Goal: Task Accomplishment & Management: Manage account settings

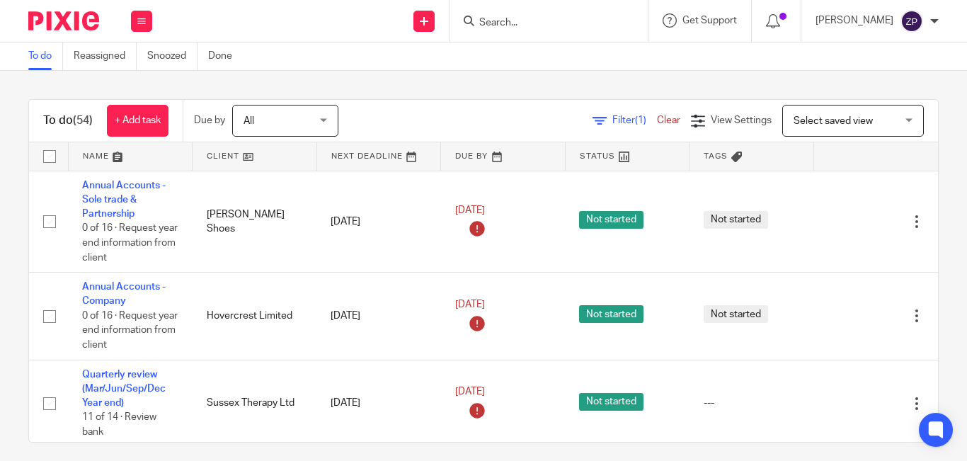
click at [581, 18] on input "Search" at bounding box center [541, 23] width 127 height 13
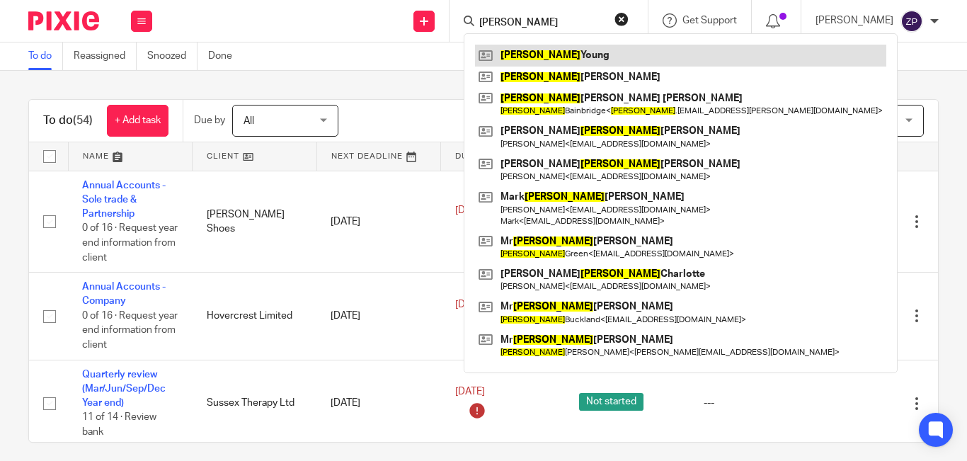
type input "james"
click at [581, 57] on link at bounding box center [680, 55] width 411 height 21
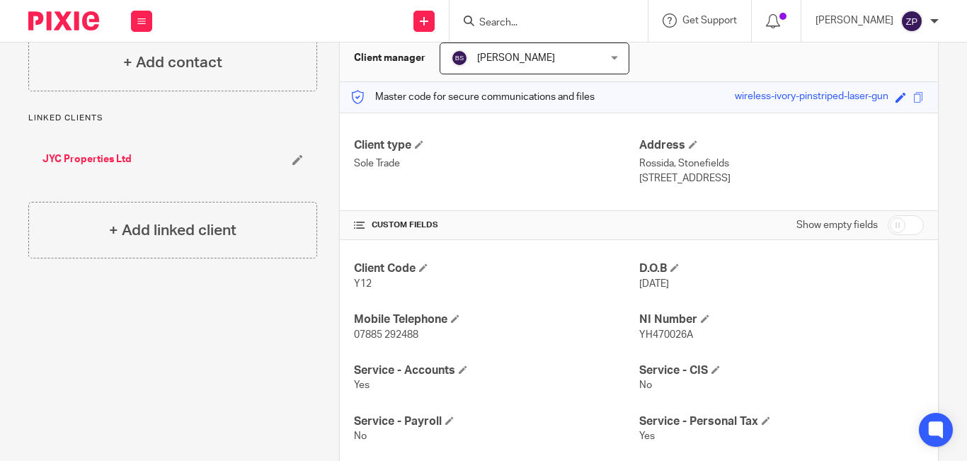
scroll to position [212, 0]
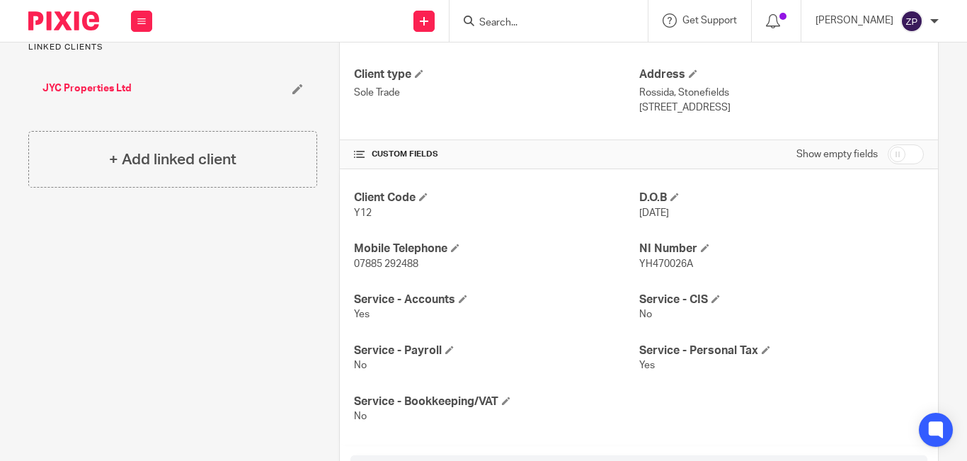
click at [891, 153] on input "checkbox" at bounding box center [906, 154] width 36 height 20
checkbox input "true"
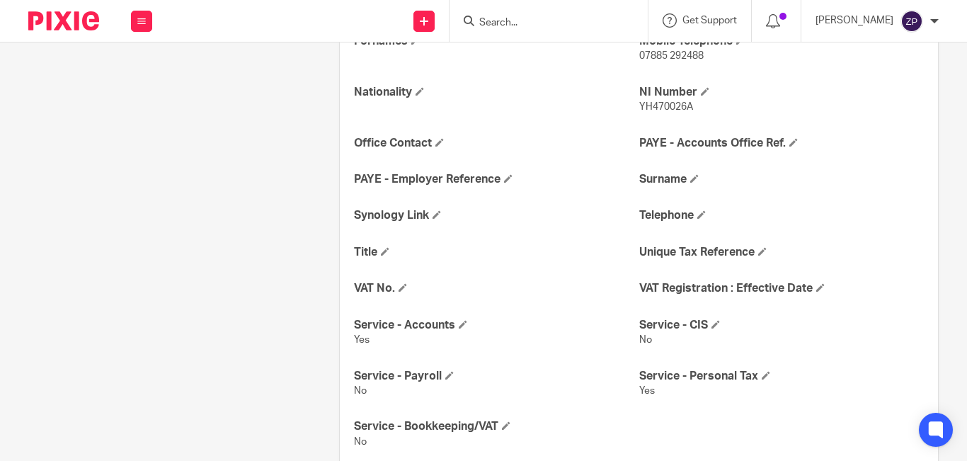
scroll to position [496, 0]
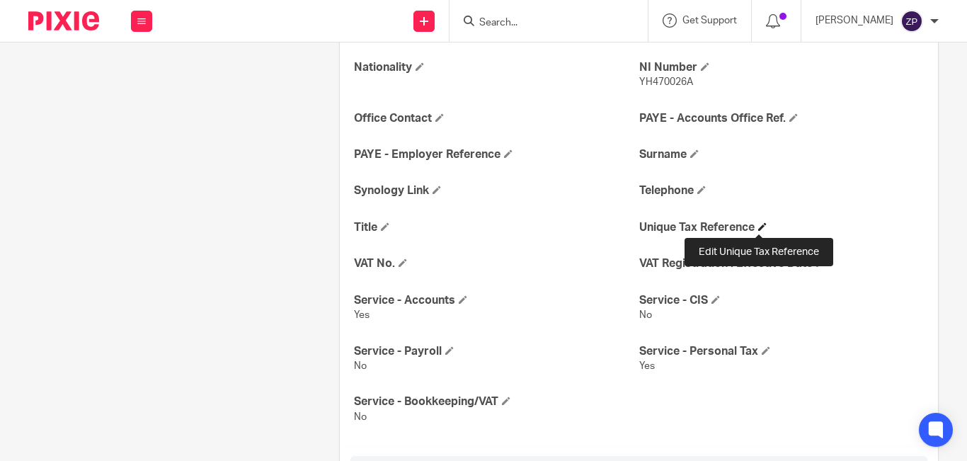
click at [758, 225] on span at bounding box center [762, 226] width 8 height 8
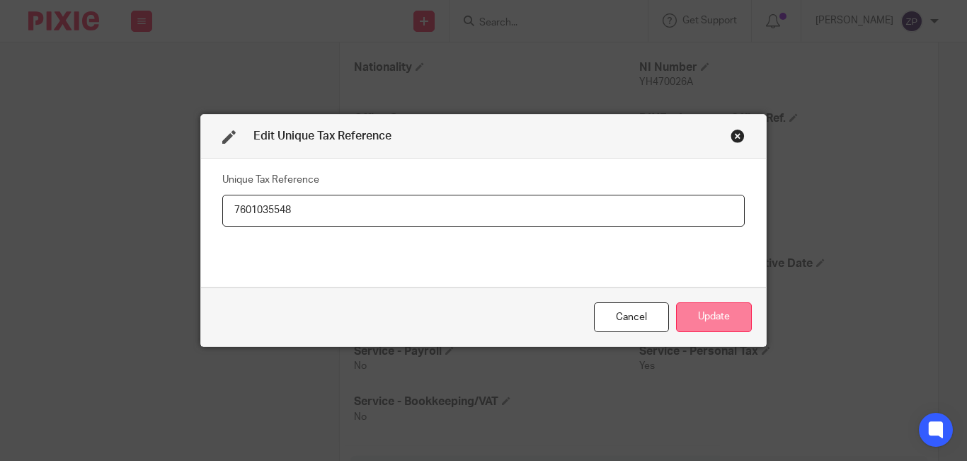
type input "7601035548"
click at [710, 330] on button "Update" at bounding box center [714, 317] width 76 height 30
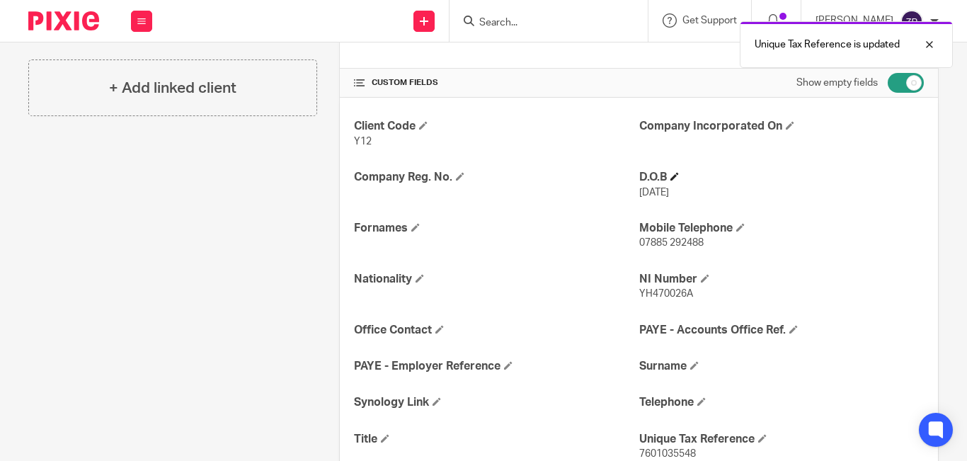
scroll to position [283, 0]
click at [888, 83] on input "checkbox" at bounding box center [906, 84] width 36 height 20
checkbox input "false"
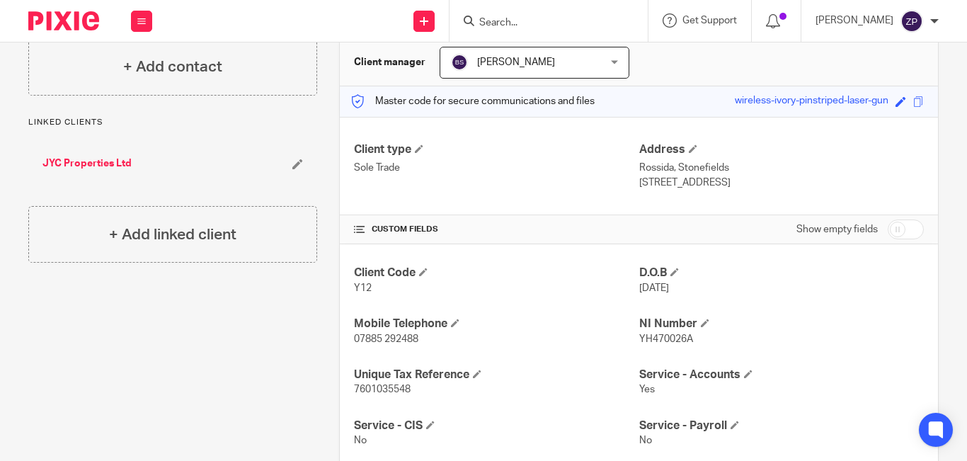
scroll to position [0, 0]
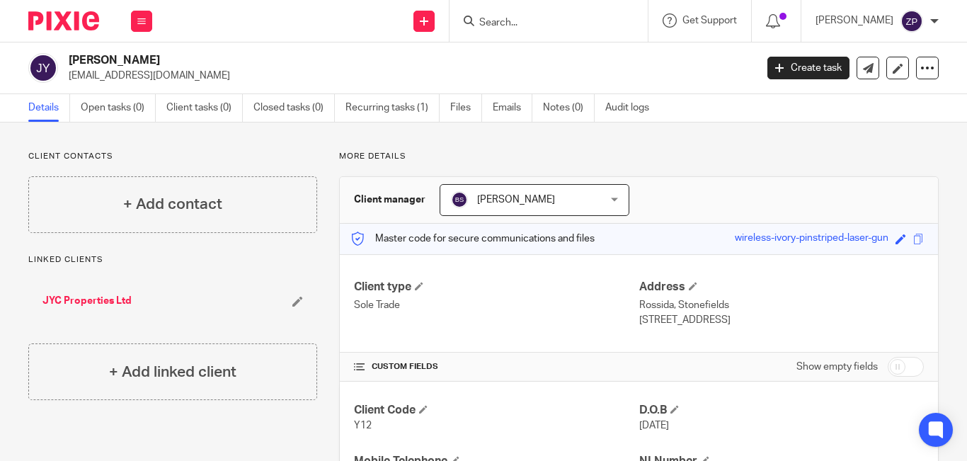
click at [67, 20] on img at bounding box center [63, 20] width 71 height 19
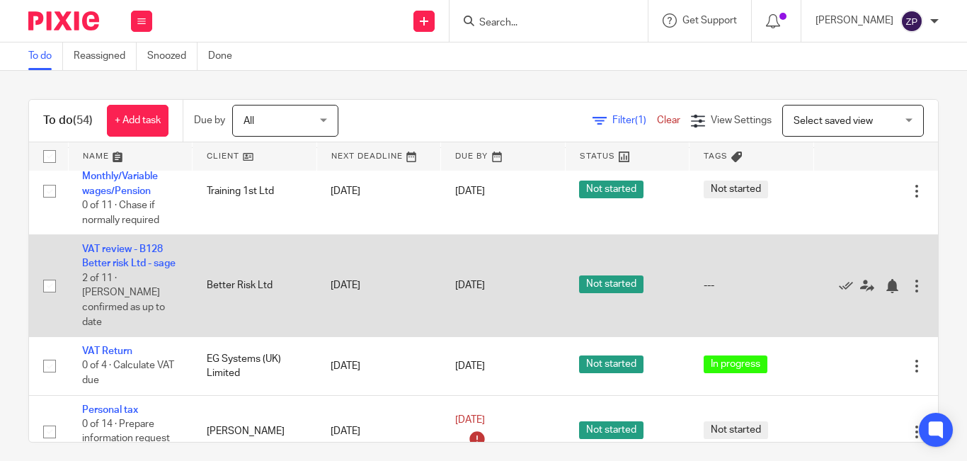
scroll to position [2789, 0]
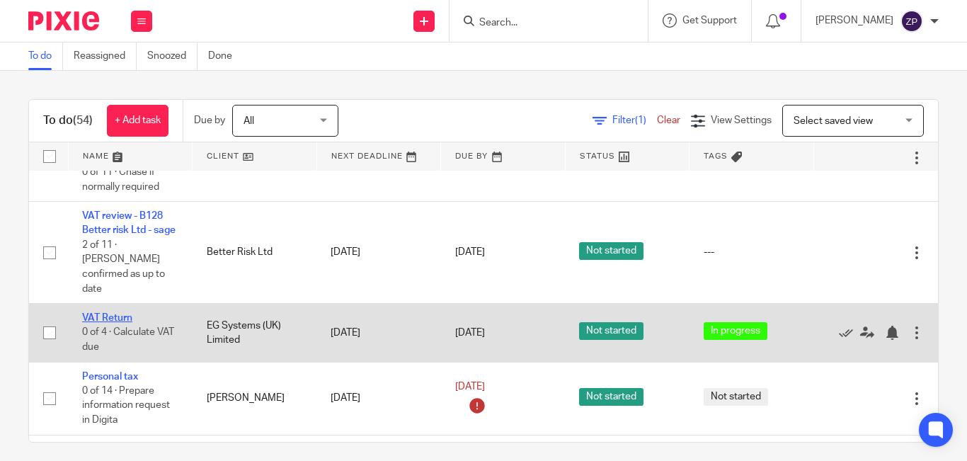
click at [118, 313] on link "VAT Return" at bounding box center [107, 318] width 50 height 10
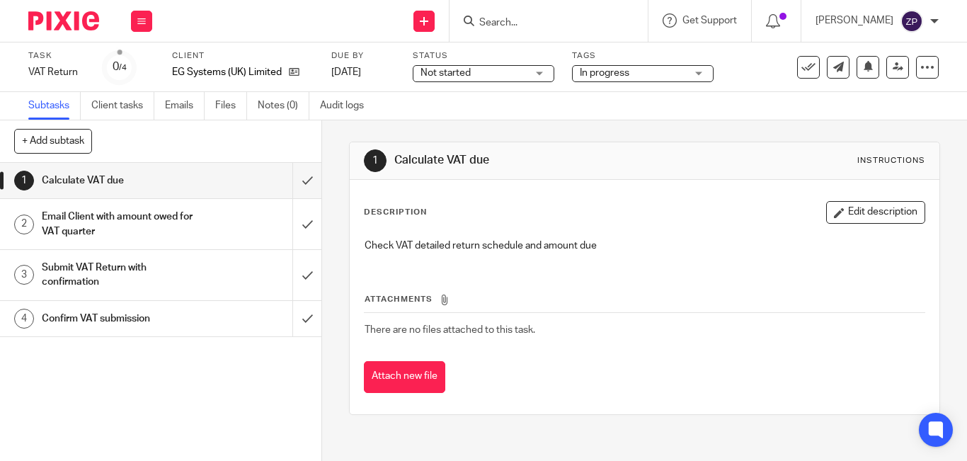
click at [638, 84] on div "Task VAT Return Save VAT Return 0 /4 Client EG Systems (UK) Limited Due by 10 O…" at bounding box center [483, 67] width 967 height 50
click at [637, 79] on span "In progress" at bounding box center [633, 73] width 106 height 15
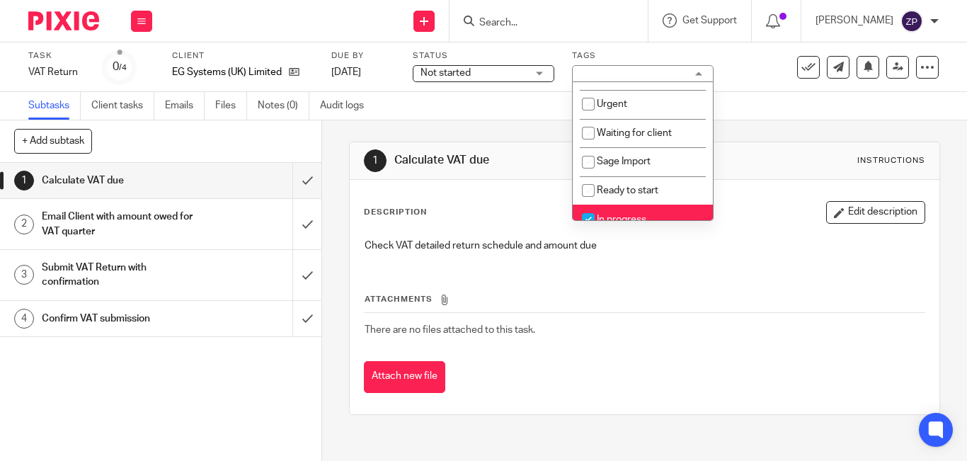
scroll to position [93, 0]
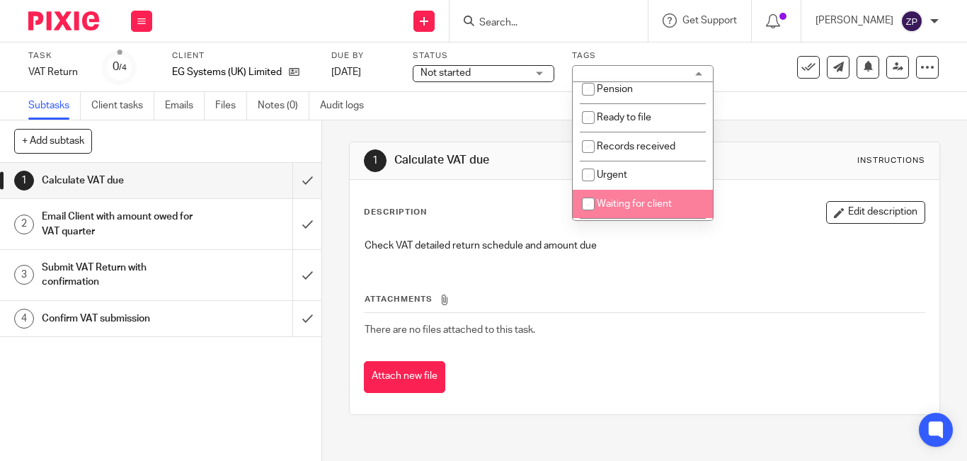
click at [641, 197] on li "Waiting for client" at bounding box center [643, 204] width 140 height 29
checkbox input "true"
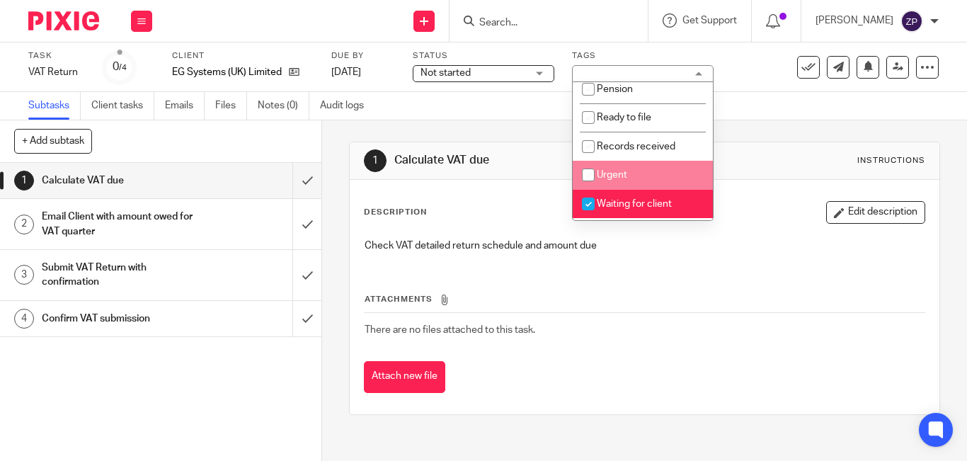
click at [63, 21] on img at bounding box center [63, 20] width 71 height 19
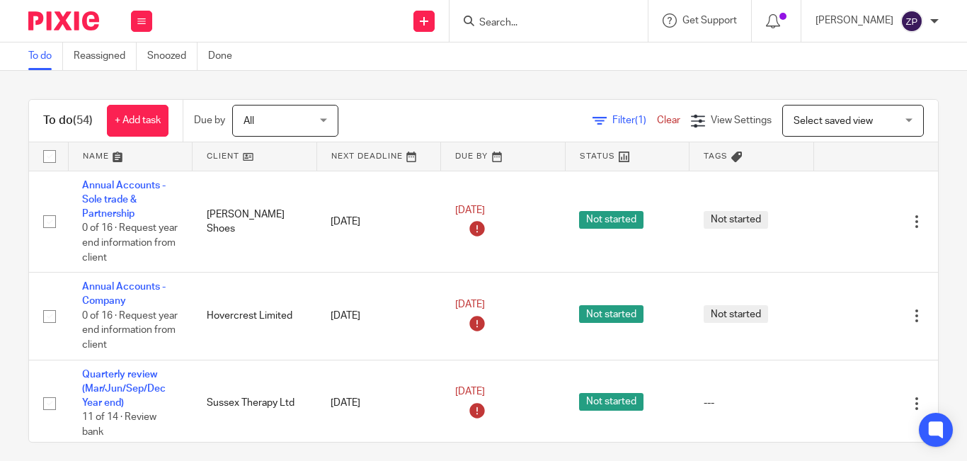
click at [64, 16] on img at bounding box center [63, 20] width 71 height 19
click at [76, 20] on img at bounding box center [63, 20] width 71 height 19
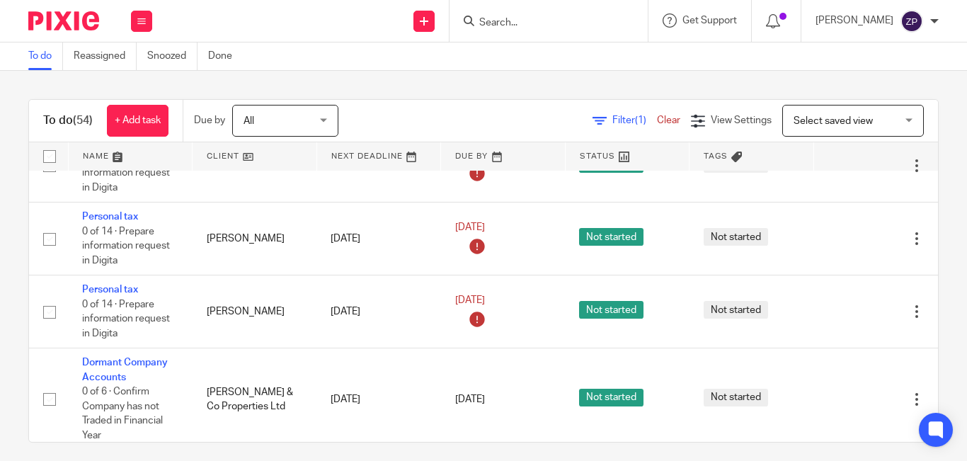
scroll to position [4134, 0]
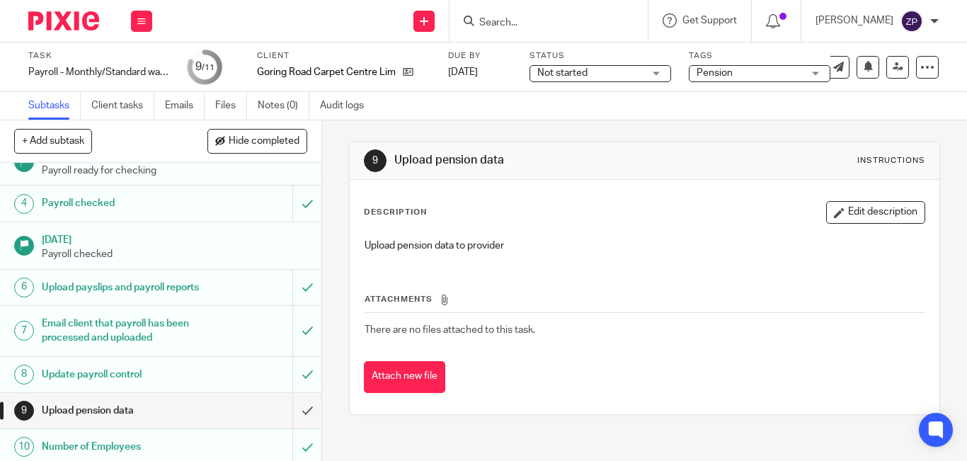
scroll to position [152, 0]
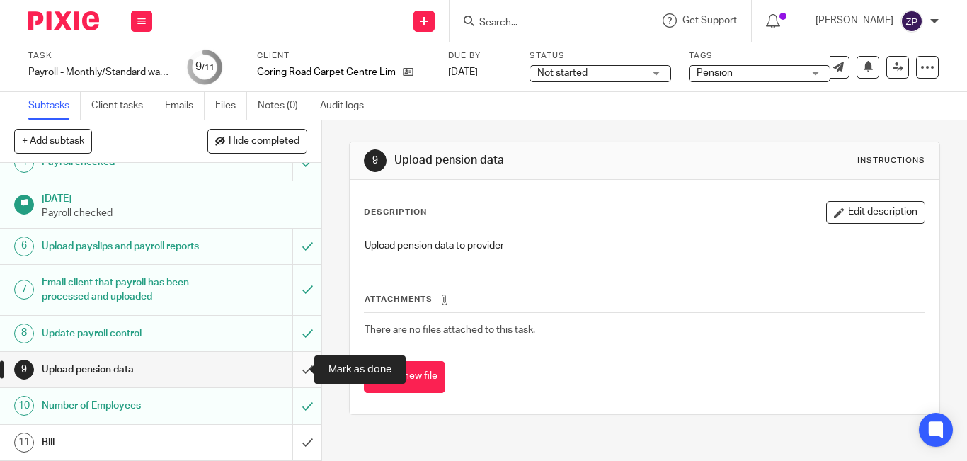
click at [283, 370] on input "submit" at bounding box center [160, 369] width 321 height 35
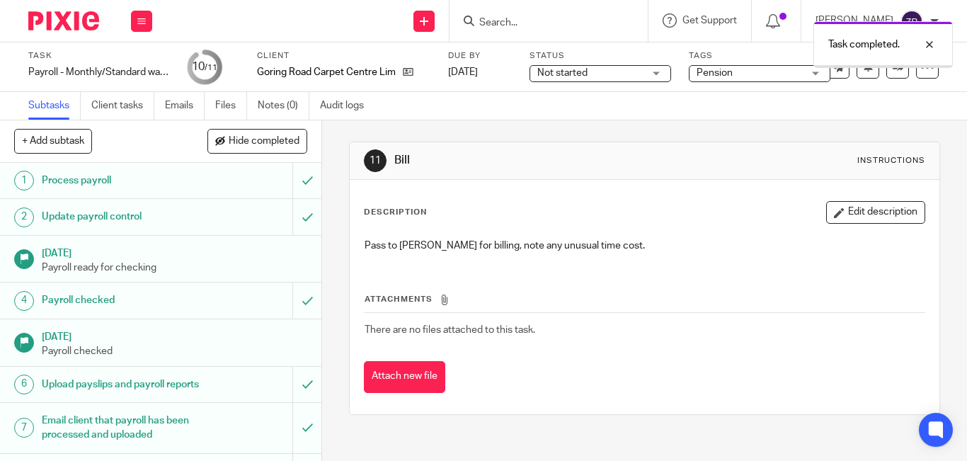
scroll to position [152, 0]
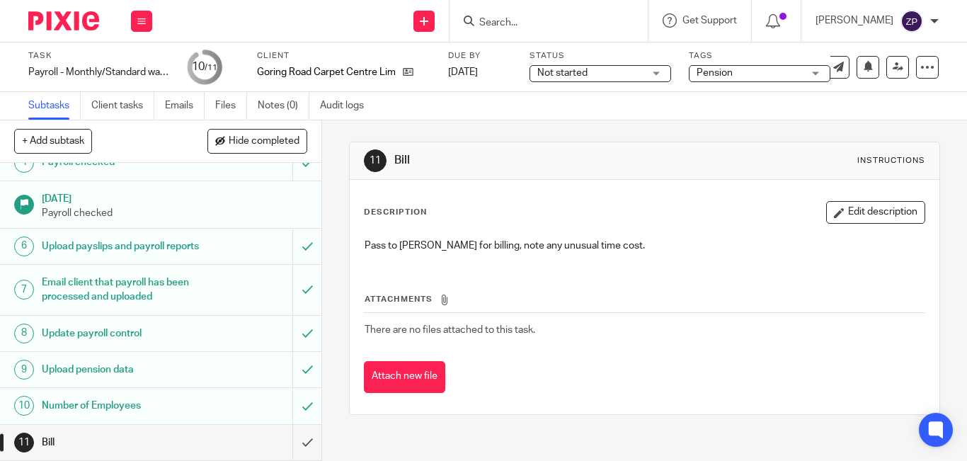
click at [778, 80] on span "Pension" at bounding box center [750, 73] width 106 height 15
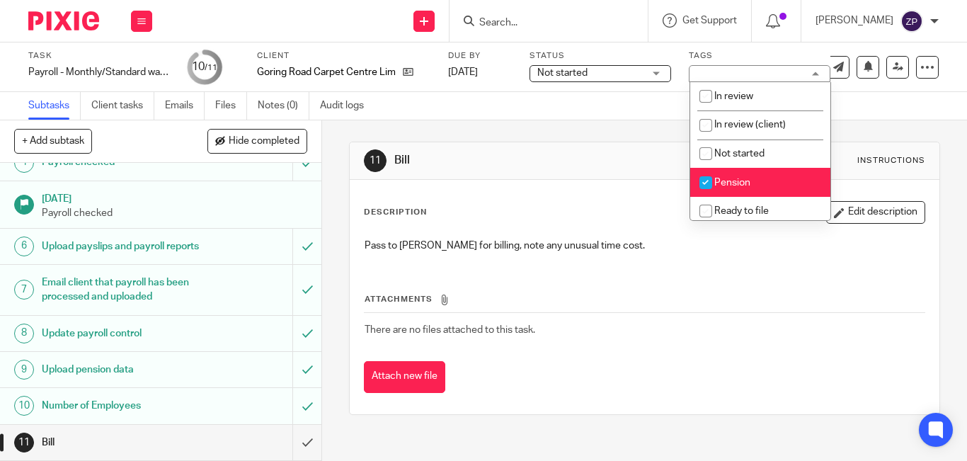
click at [735, 179] on span "Pension" at bounding box center [733, 183] width 36 height 10
checkbox input "false"
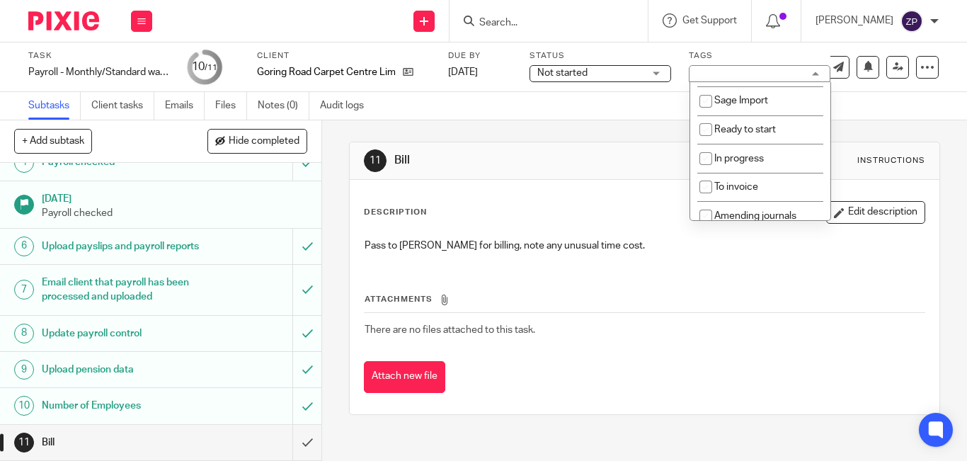
scroll to position [235, 0]
click at [735, 179] on span "To invoice" at bounding box center [737, 177] width 44 height 10
checkbox input "true"
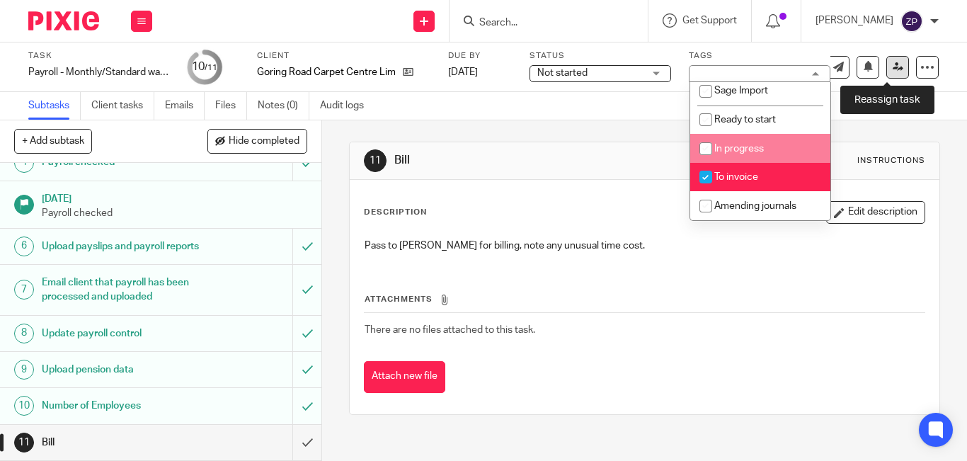
click at [887, 78] on link at bounding box center [898, 67] width 23 height 23
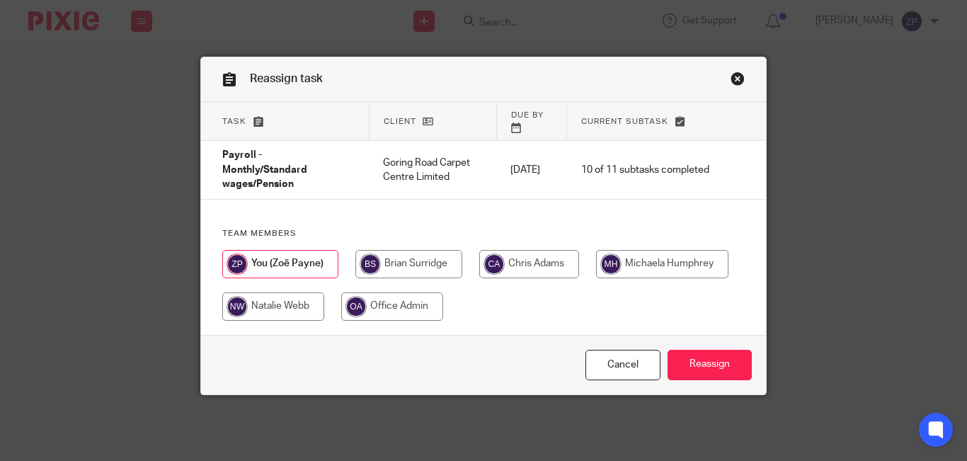
click at [406, 261] on input "radio" at bounding box center [408, 264] width 107 height 28
radio input "true"
click at [710, 359] on input "Reassign" at bounding box center [710, 365] width 84 height 30
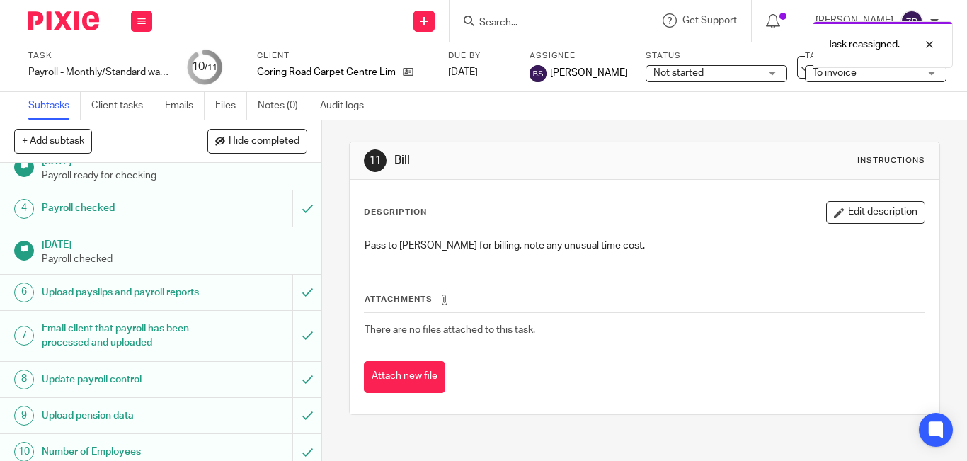
scroll to position [152, 0]
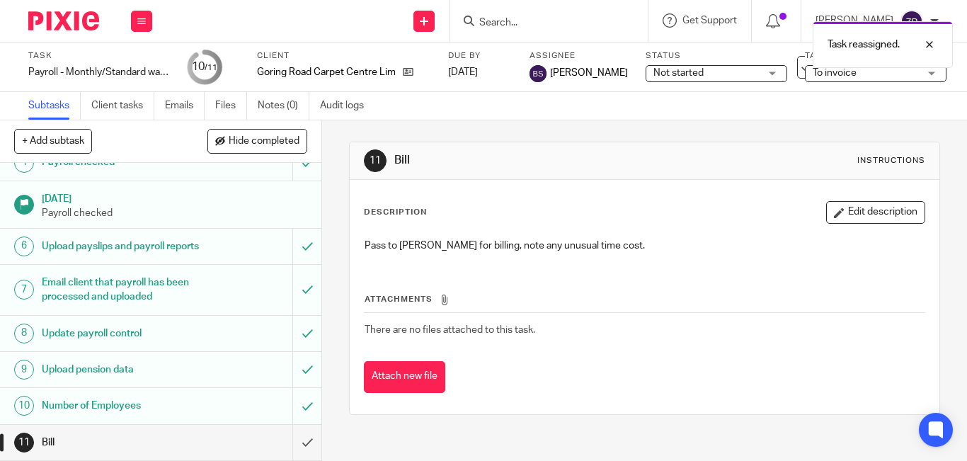
click at [96, 21] on img at bounding box center [63, 20] width 71 height 19
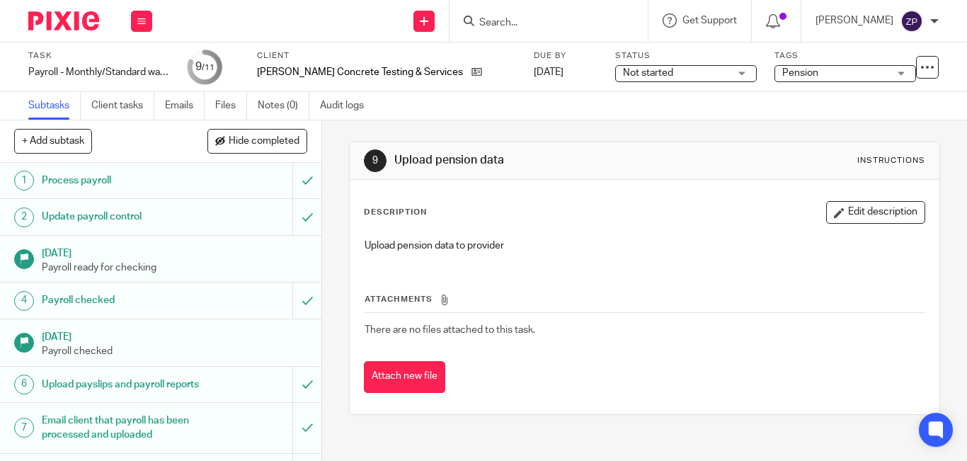
scroll to position [152, 0]
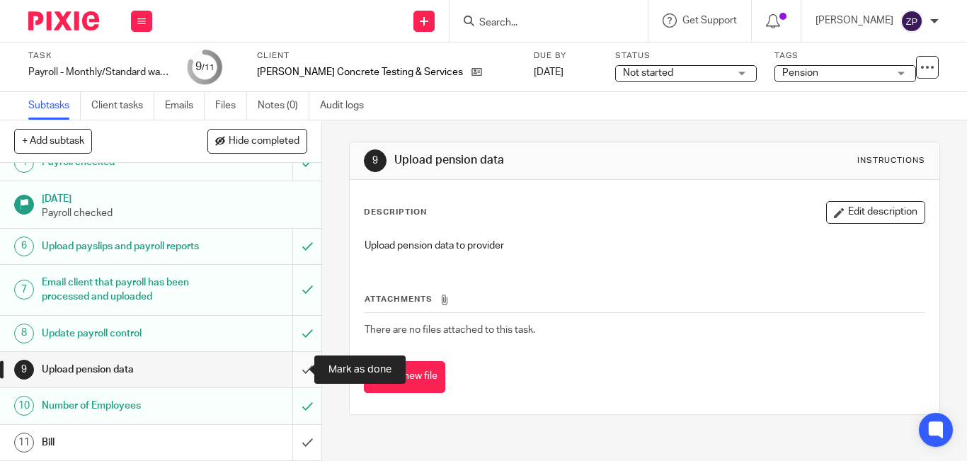
click at [294, 367] on input "submit" at bounding box center [160, 369] width 321 height 35
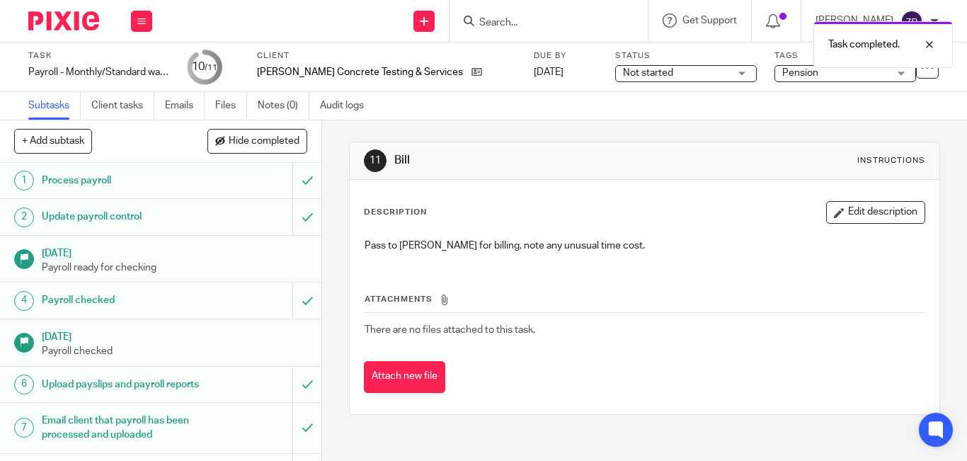
click at [803, 75] on span "Pension" at bounding box center [835, 73] width 106 height 15
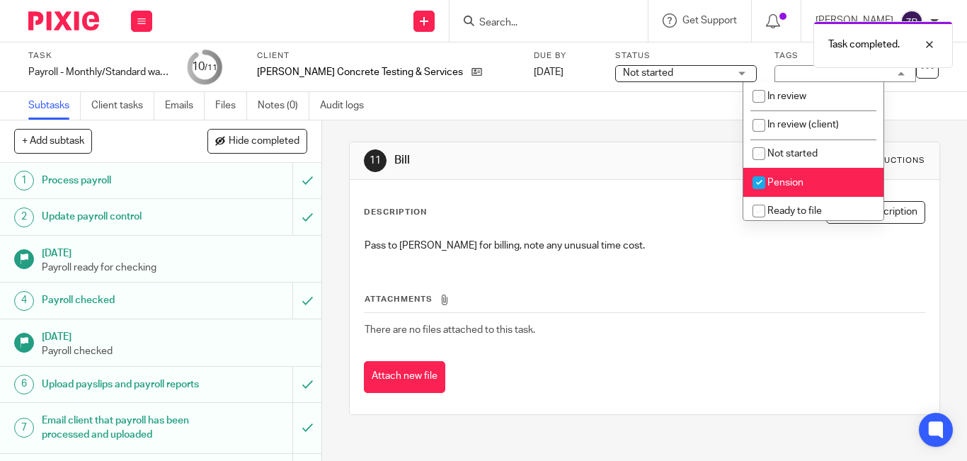
click at [765, 185] on input "checkbox" at bounding box center [759, 182] width 27 height 27
checkbox input "false"
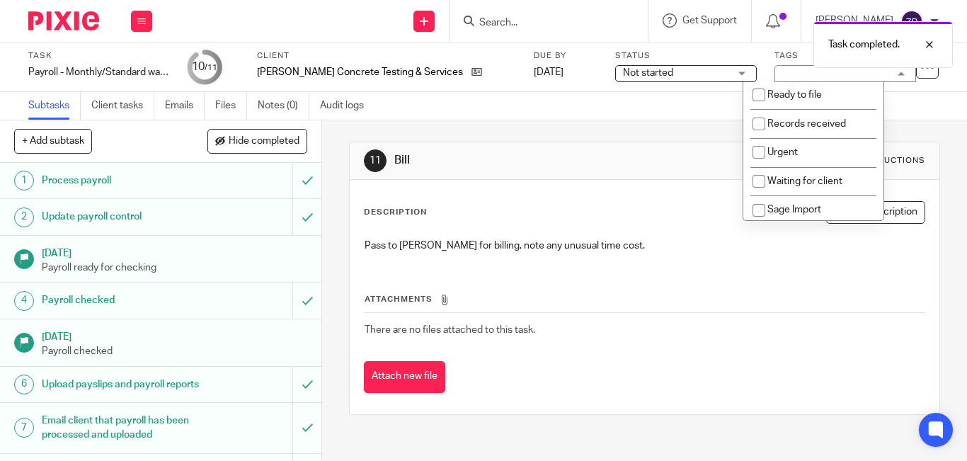
scroll to position [235, 0]
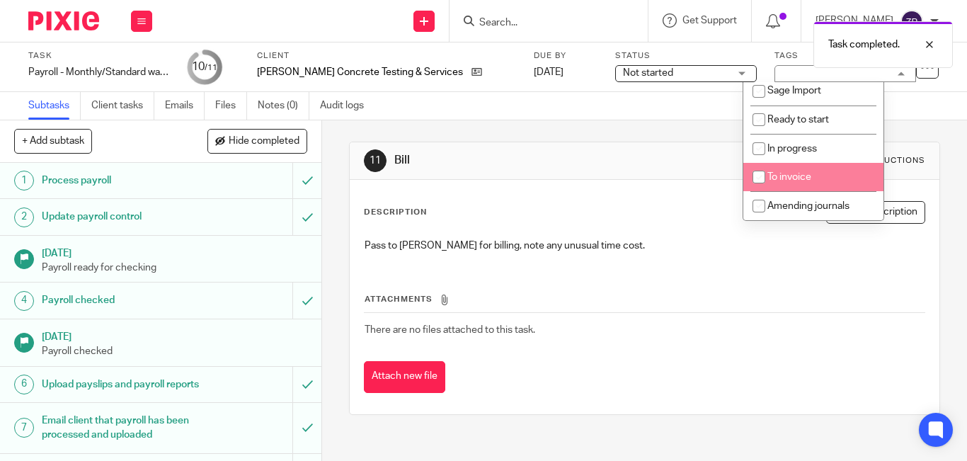
click at [770, 185] on input "checkbox" at bounding box center [759, 177] width 27 height 27
checkbox input "true"
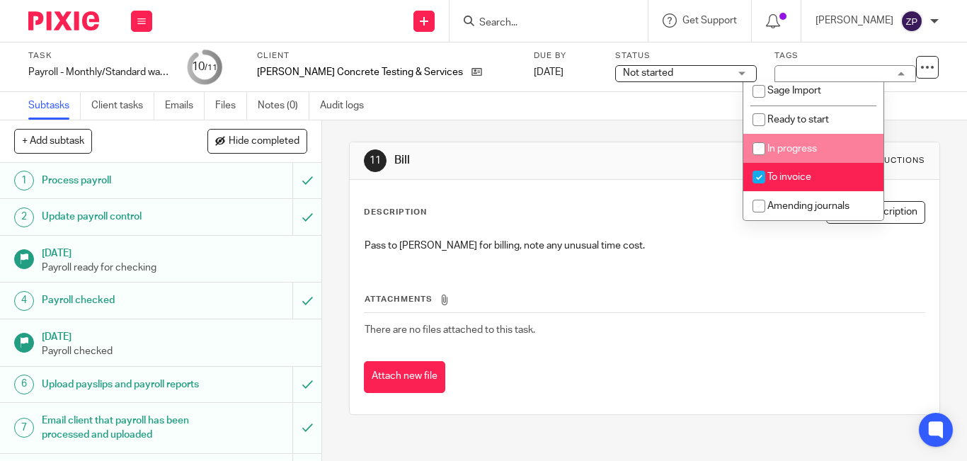
click at [921, 123] on div "11 Bill Instructions Description Edit description Pass to Brian for billing, no…" at bounding box center [644, 290] width 645 height 341
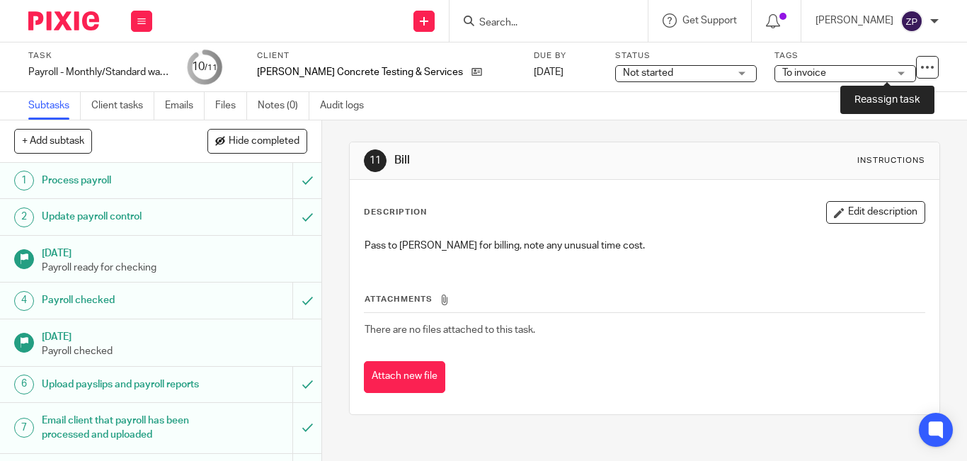
click at [893, 69] on icon at bounding box center [898, 67] width 11 height 11
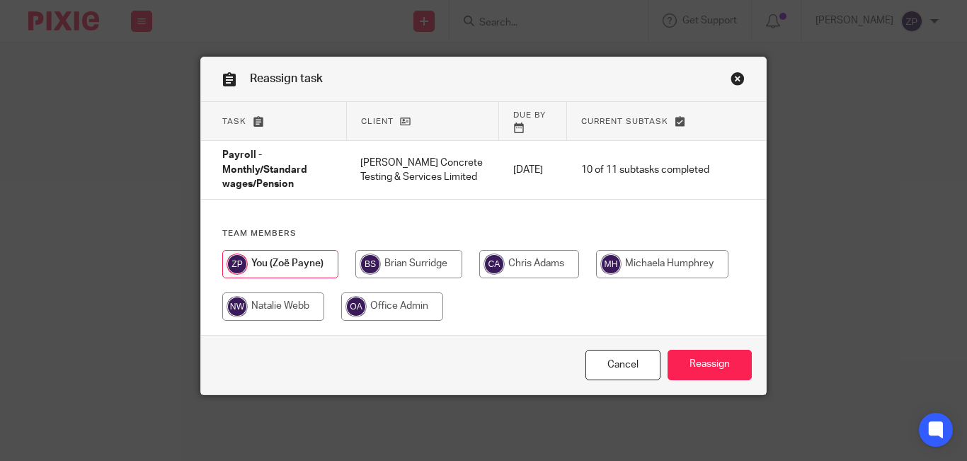
click at [375, 260] on input "radio" at bounding box center [408, 264] width 107 height 28
radio input "true"
click at [711, 350] on input "Reassign" at bounding box center [710, 365] width 84 height 30
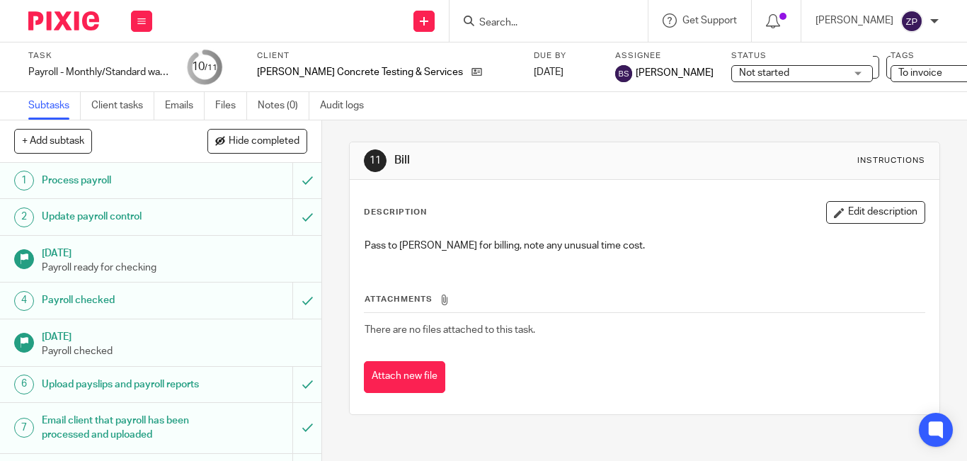
click at [77, 22] on img at bounding box center [63, 20] width 71 height 19
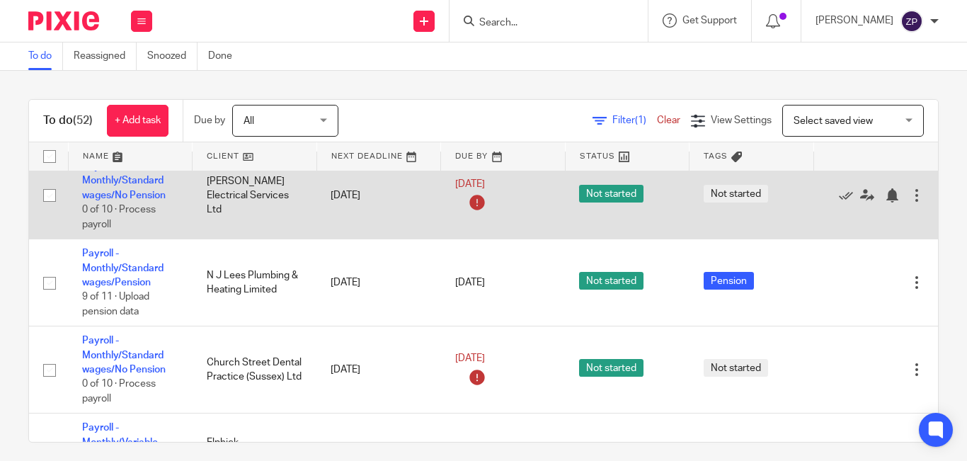
scroll to position [1912, 0]
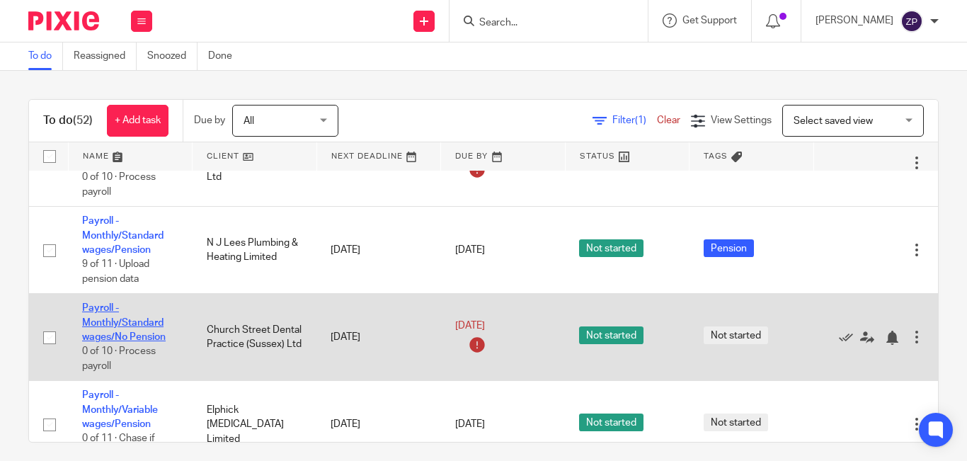
click at [126, 322] on link "Payroll - Monthly/Standard wages/No Pension" at bounding box center [124, 322] width 84 height 39
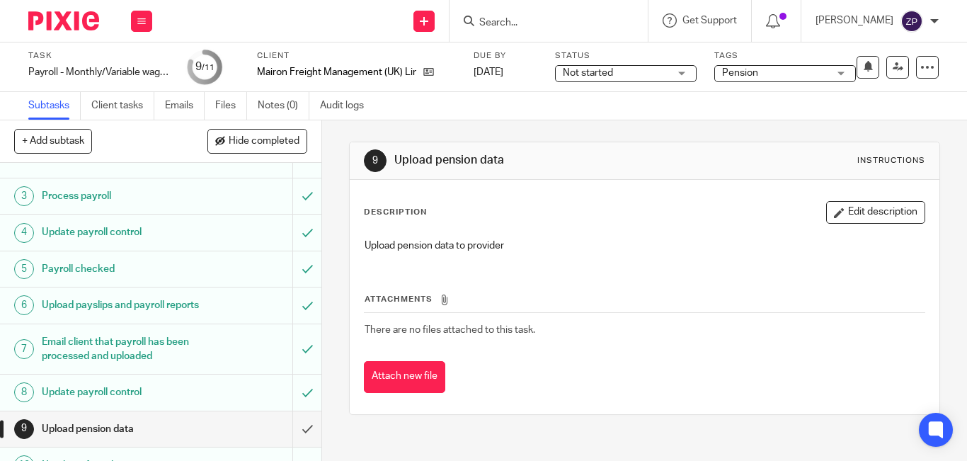
scroll to position [145, 0]
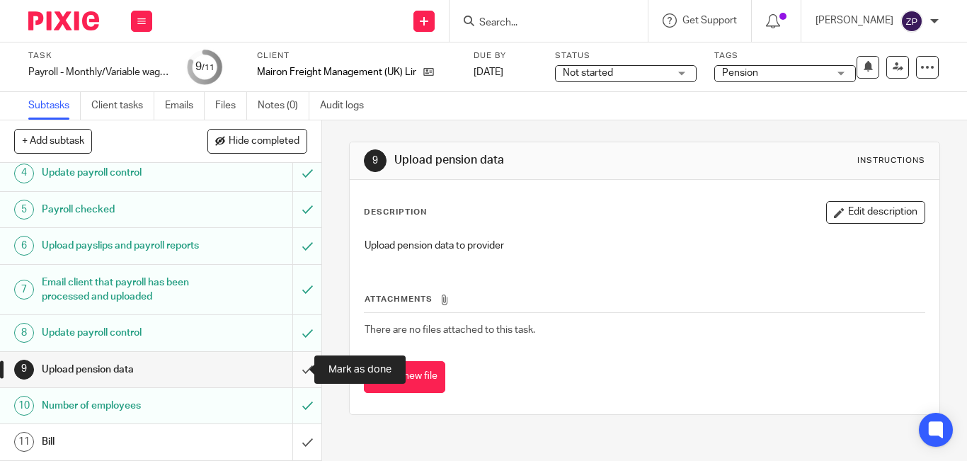
click at [288, 372] on input "submit" at bounding box center [160, 369] width 321 height 35
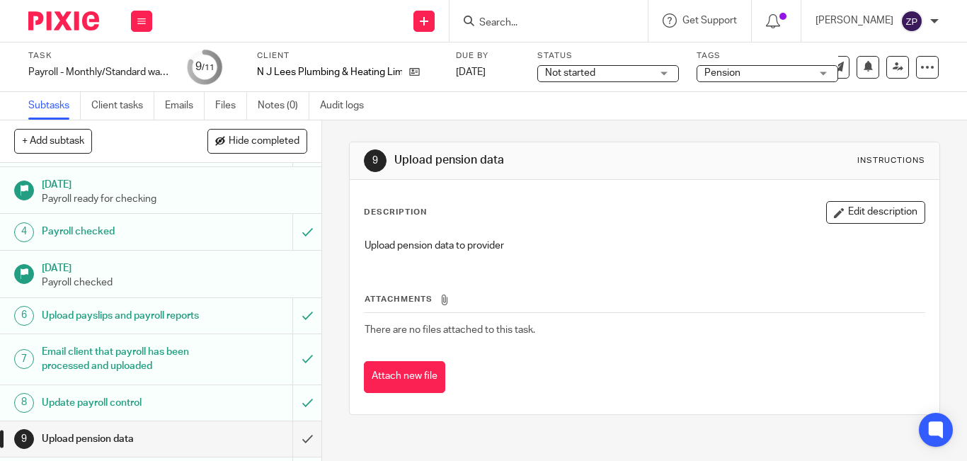
scroll to position [152, 0]
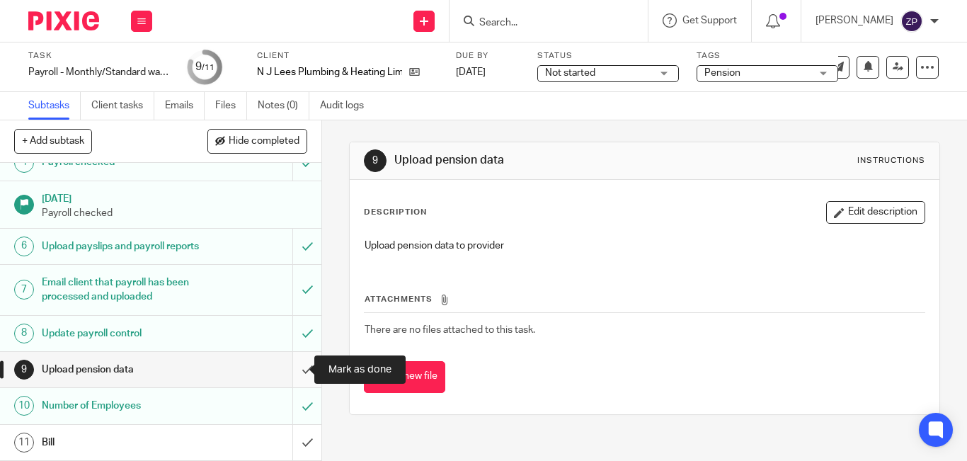
click at [292, 368] on input "submit" at bounding box center [160, 369] width 321 height 35
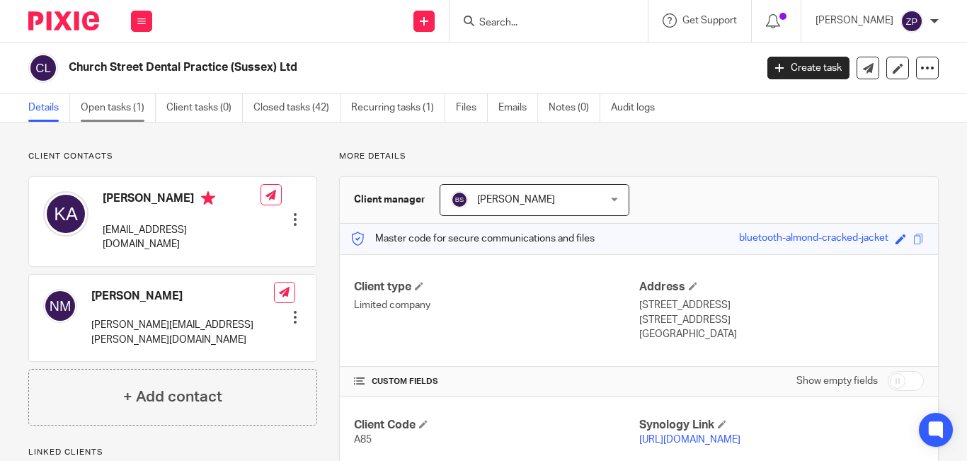
click at [135, 103] on link "Open tasks (1)" at bounding box center [118, 108] width 75 height 28
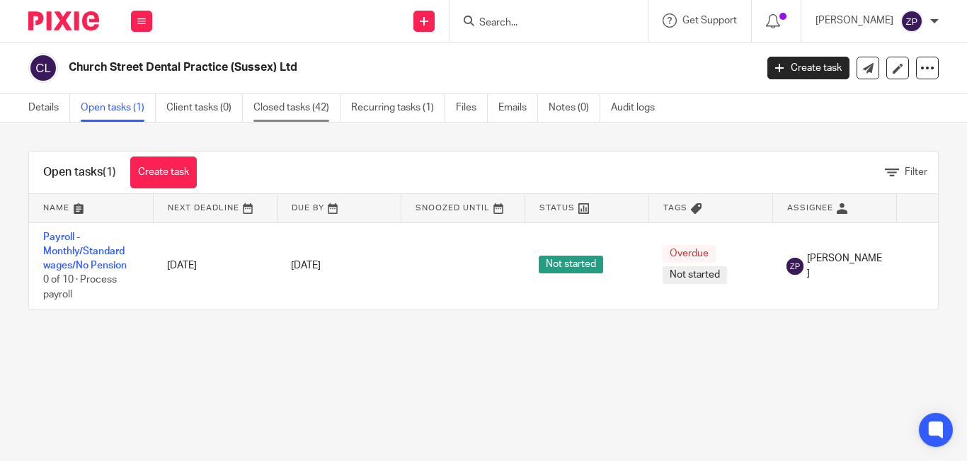
click at [276, 103] on link "Closed tasks (42)" at bounding box center [297, 108] width 87 height 28
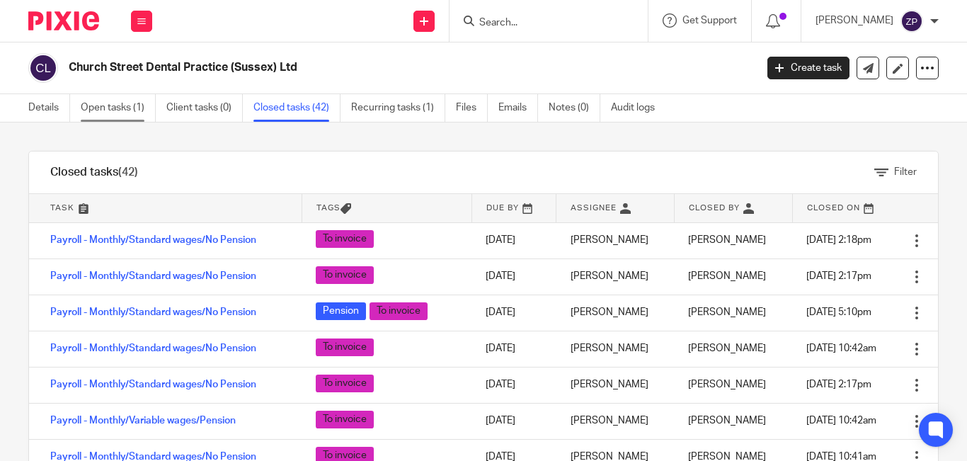
click at [116, 110] on link "Open tasks (1)" at bounding box center [118, 108] width 75 height 28
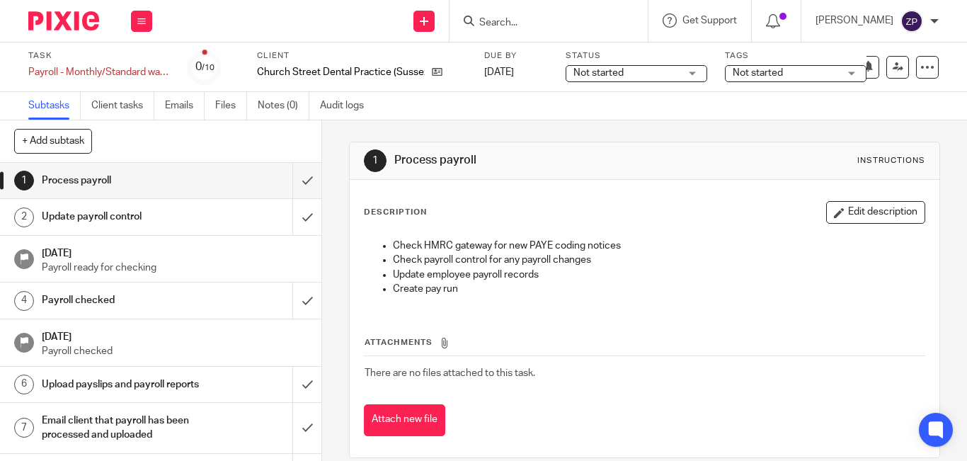
click at [930, 72] on div "Task Payroll - Monthly/Standard wages/No Pension Save Payroll - Monthly/Standar…" at bounding box center [483, 67] width 967 height 50
click at [927, 72] on div at bounding box center [927, 67] width 23 height 23
click at [843, 183] on span "Delete" at bounding box center [841, 185] width 30 height 10
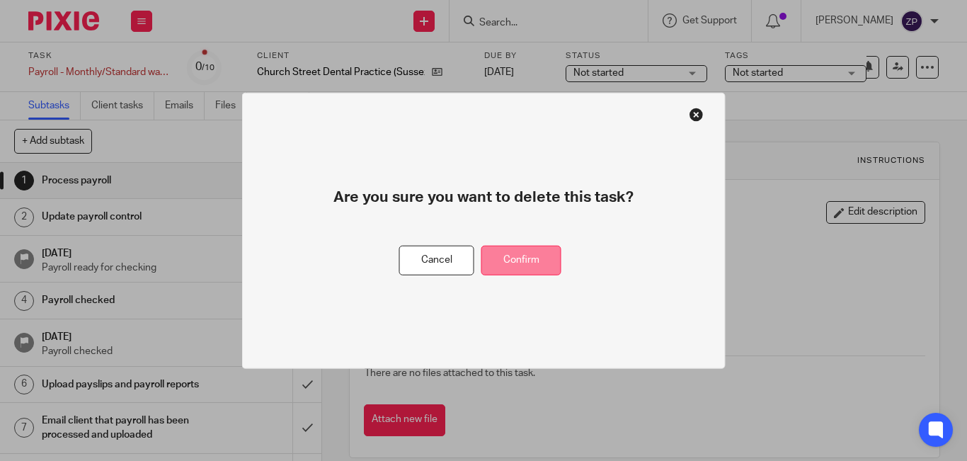
click at [523, 256] on button "Confirm" at bounding box center [522, 260] width 80 height 30
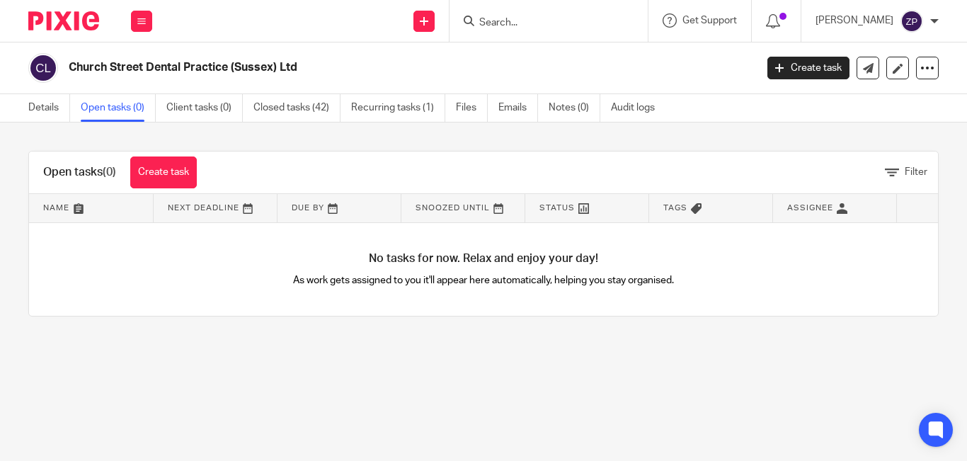
click at [395, 107] on link "Recurring tasks (1)" at bounding box center [398, 108] width 94 height 28
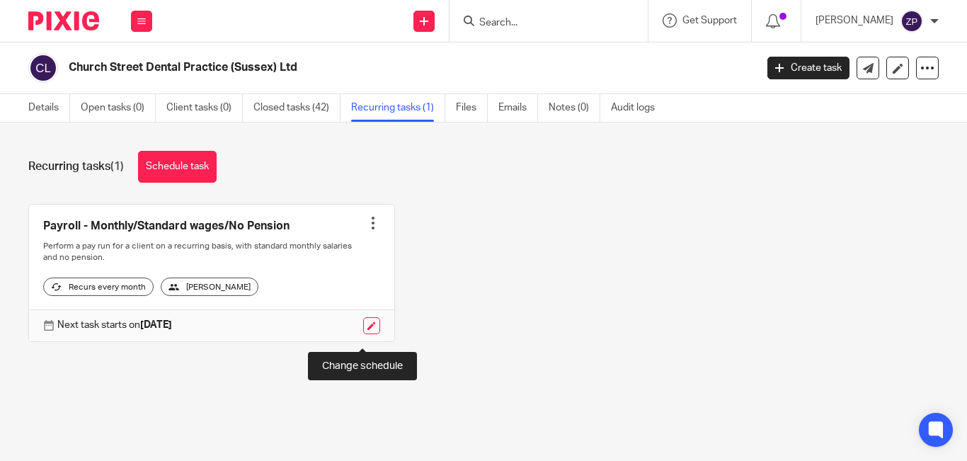
click at [364, 334] on link at bounding box center [371, 325] width 17 height 17
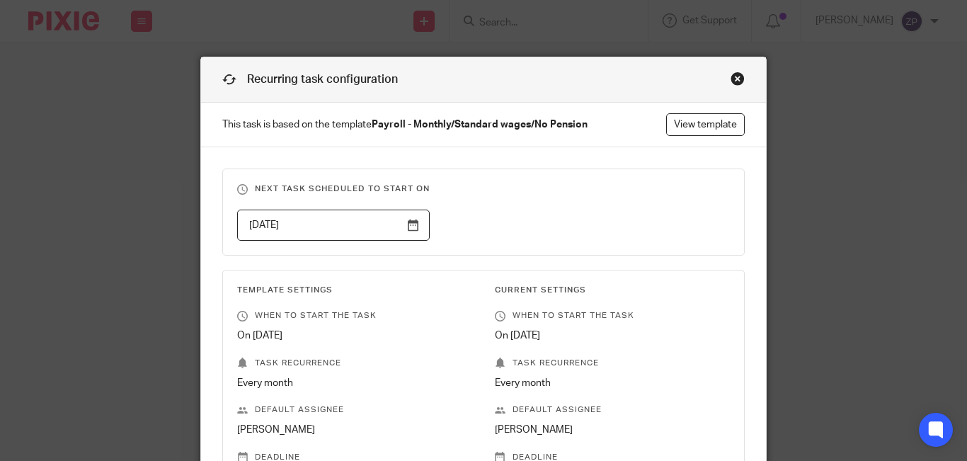
click at [731, 74] on div "Close this dialog window" at bounding box center [738, 79] width 14 height 14
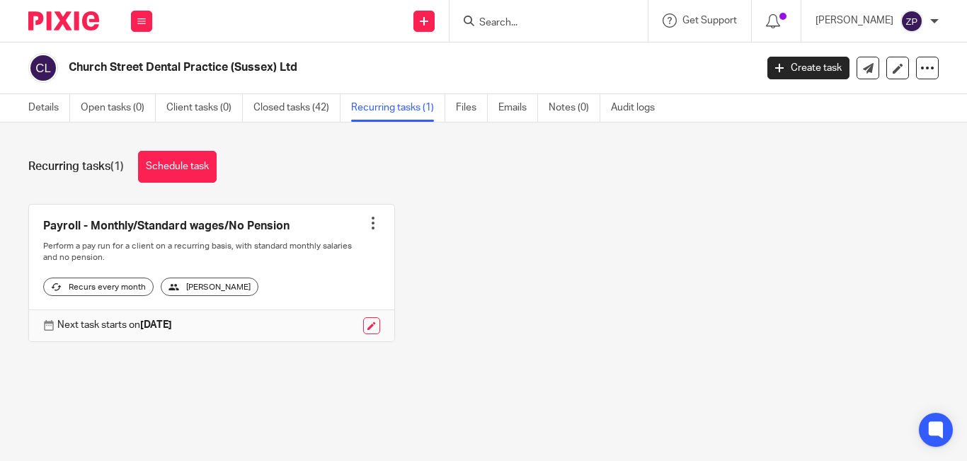
click at [366, 220] on div at bounding box center [373, 223] width 14 height 14
click at [312, 312] on span "Cancel schedule" at bounding box center [312, 313] width 74 height 10
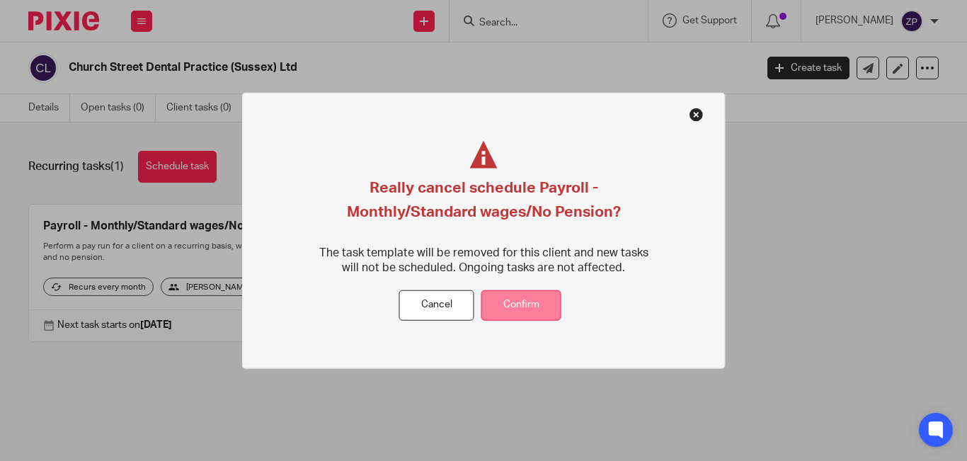
click at [518, 296] on button "Confirm" at bounding box center [522, 305] width 80 height 30
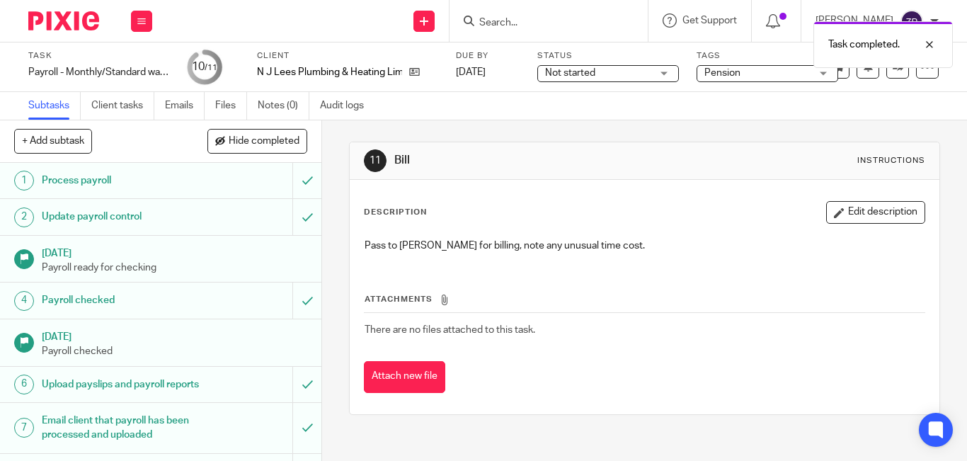
click at [757, 83] on div "Tags Pension In review In review (client) Not started Pension Ready to file Rec…" at bounding box center [768, 67] width 142 height 34
click at [751, 78] on span "Pension" at bounding box center [758, 73] width 106 height 15
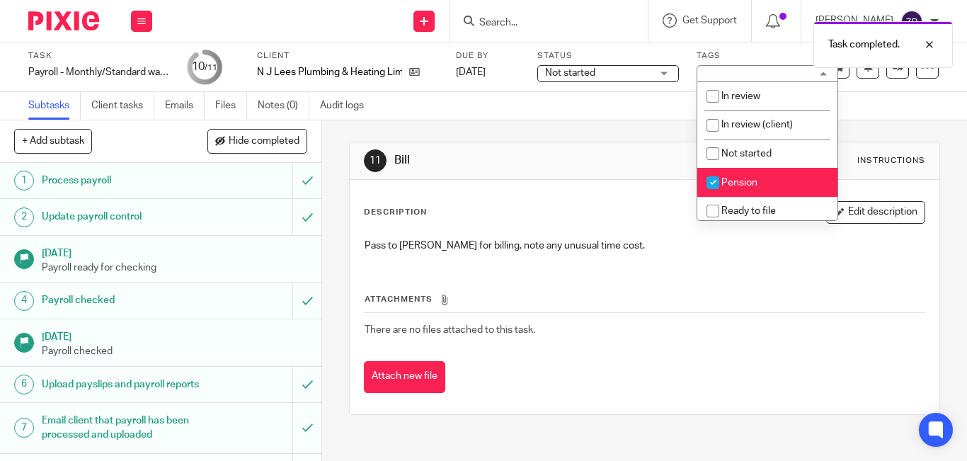
click at [723, 185] on input "checkbox" at bounding box center [713, 182] width 27 height 27
checkbox input "false"
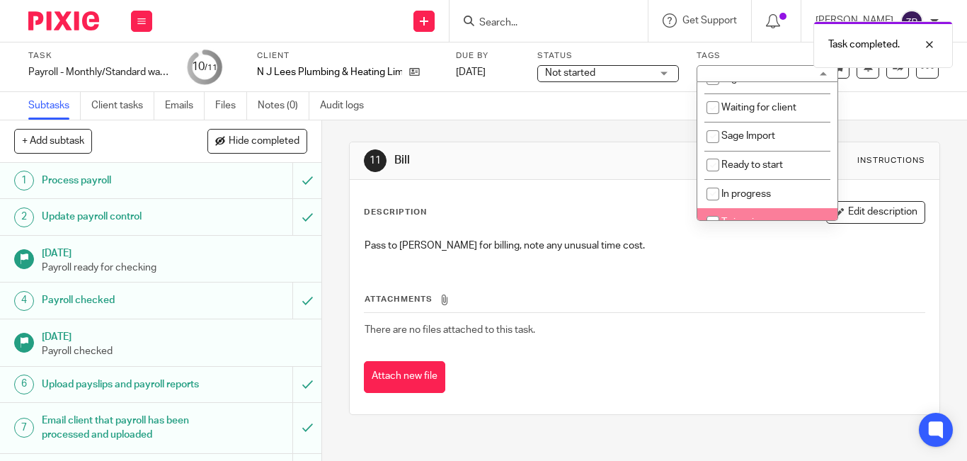
scroll to position [235, 0]
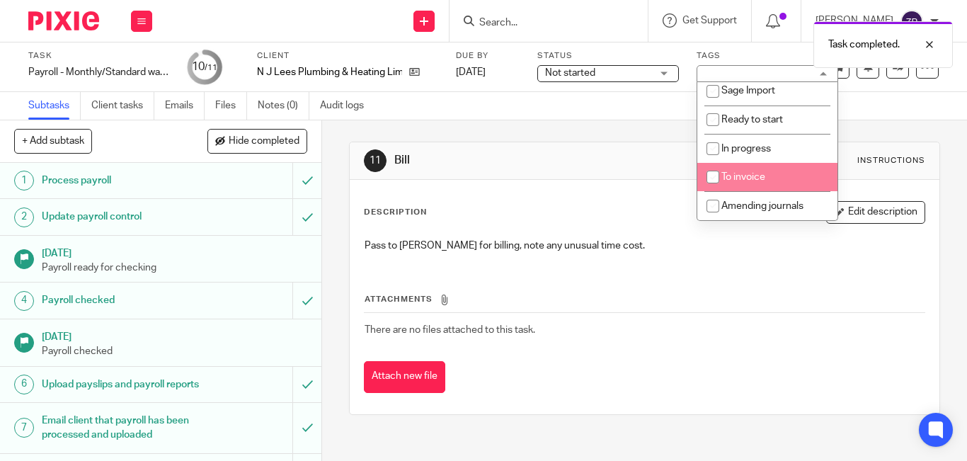
click at [732, 181] on span "To invoice" at bounding box center [744, 177] width 44 height 10
checkbox input "true"
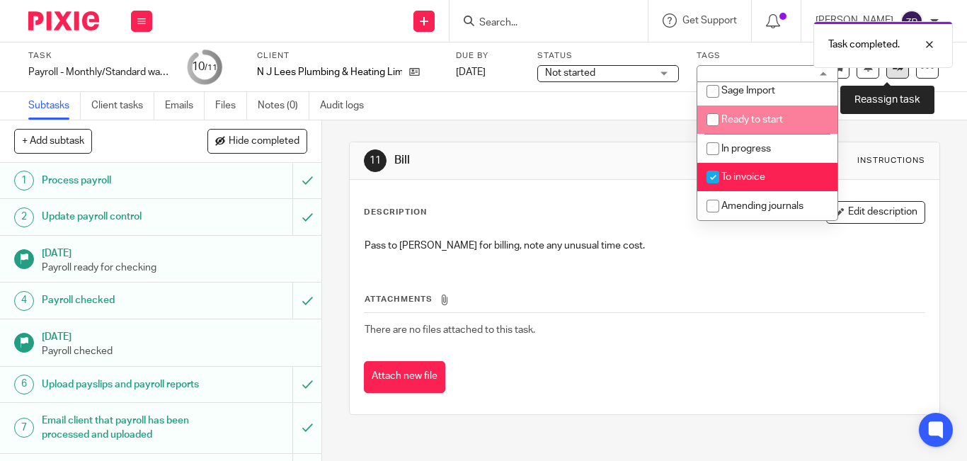
click at [893, 71] on icon at bounding box center [898, 67] width 11 height 11
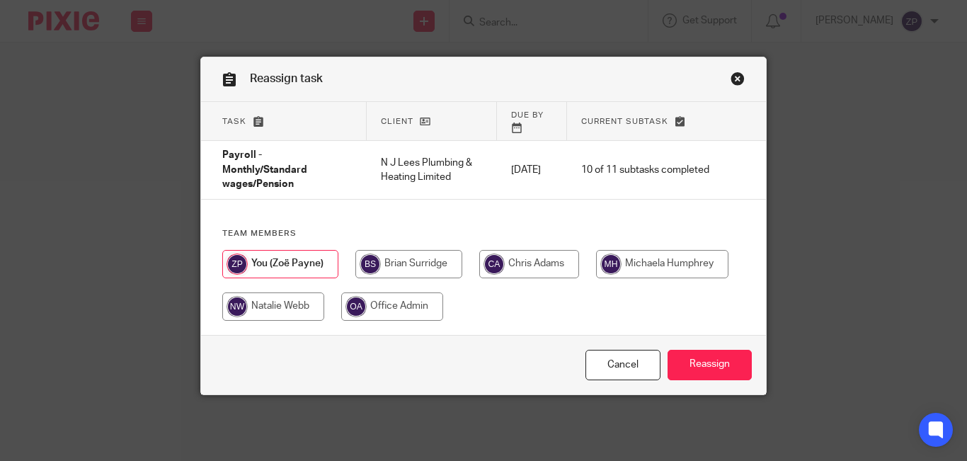
click at [398, 262] on input "radio" at bounding box center [408, 264] width 107 height 28
radio input "true"
drag, startPoint x: 707, startPoint y: 348, endPoint x: 728, endPoint y: 354, distance: 22.0
click at [707, 350] on input "Reassign" at bounding box center [710, 365] width 84 height 30
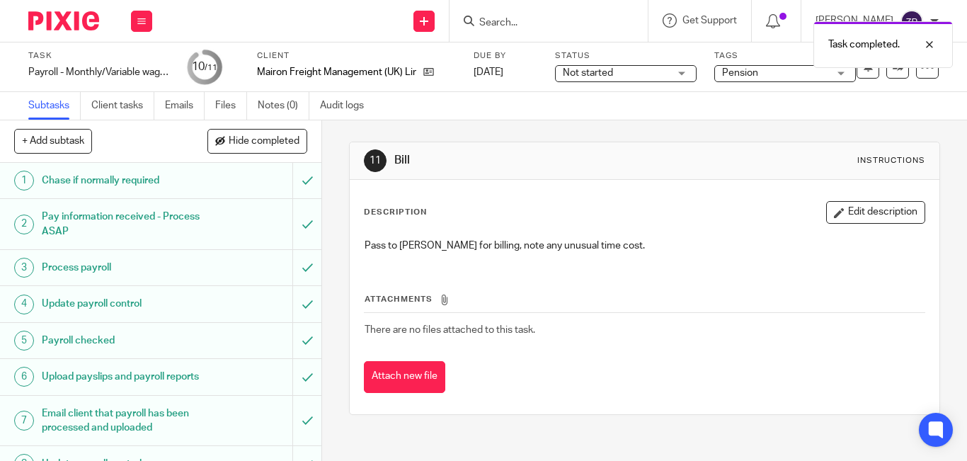
click at [753, 76] on span "Pension" at bounding box center [740, 73] width 36 height 10
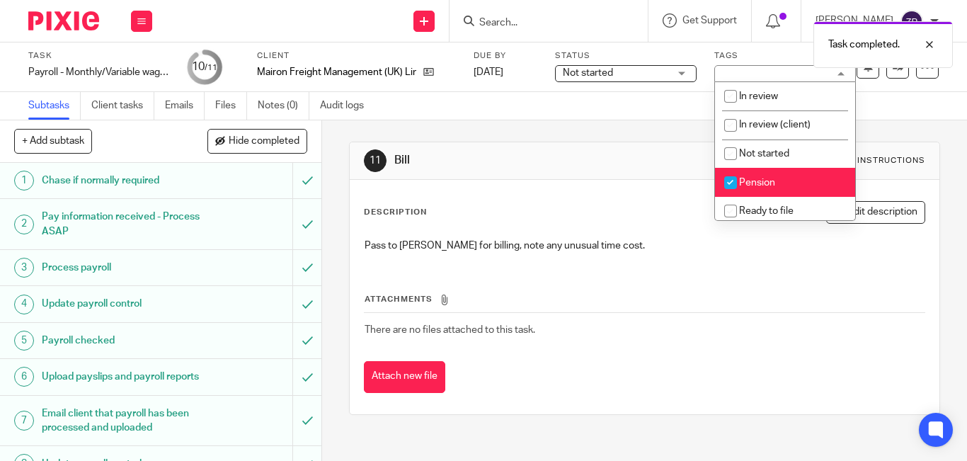
click at [745, 190] on li "Pension" at bounding box center [785, 182] width 140 height 29
checkbox input "false"
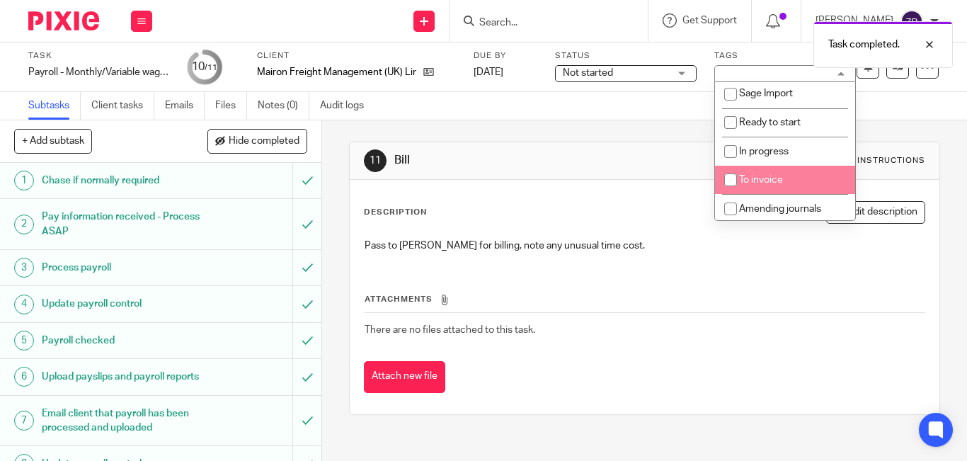
scroll to position [235, 0]
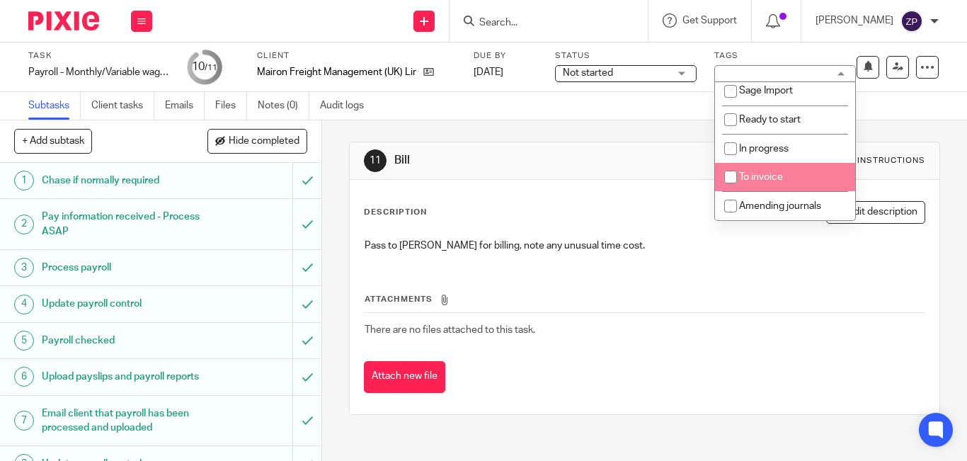
click at [746, 181] on span "To invoice" at bounding box center [761, 177] width 44 height 10
checkbox input "true"
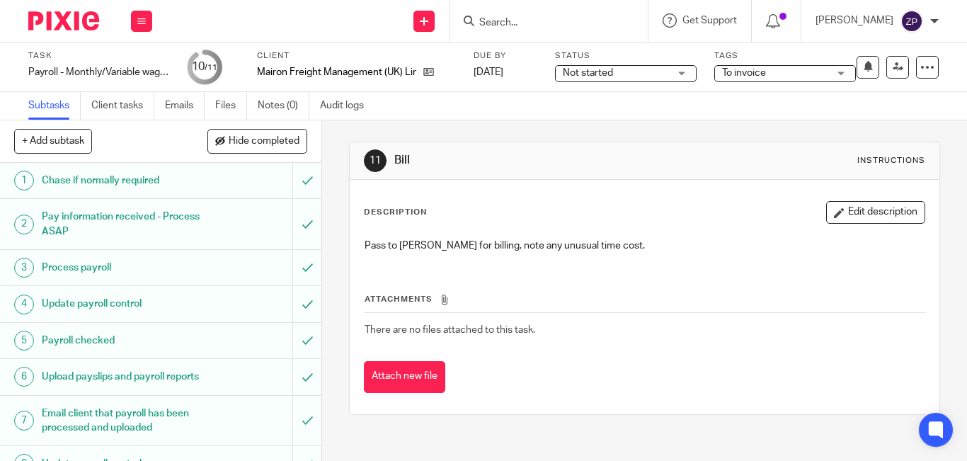
click at [619, 144] on div "11 Bill Instructions" at bounding box center [645, 161] width 590 height 38
click at [887, 69] on link at bounding box center [898, 67] width 23 height 23
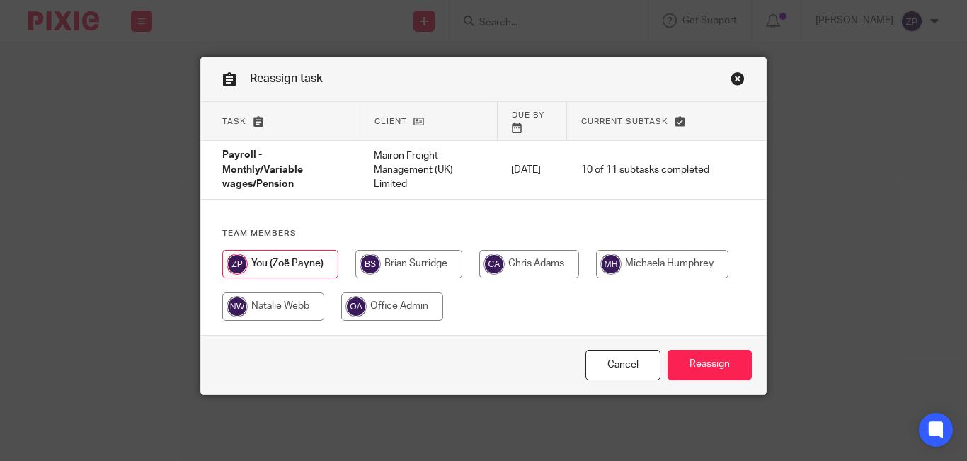
click at [399, 268] on div at bounding box center [483, 292] width 523 height 85
click at [397, 263] on input "radio" at bounding box center [408, 264] width 107 height 28
radio input "true"
click at [700, 353] on input "Reassign" at bounding box center [710, 365] width 84 height 30
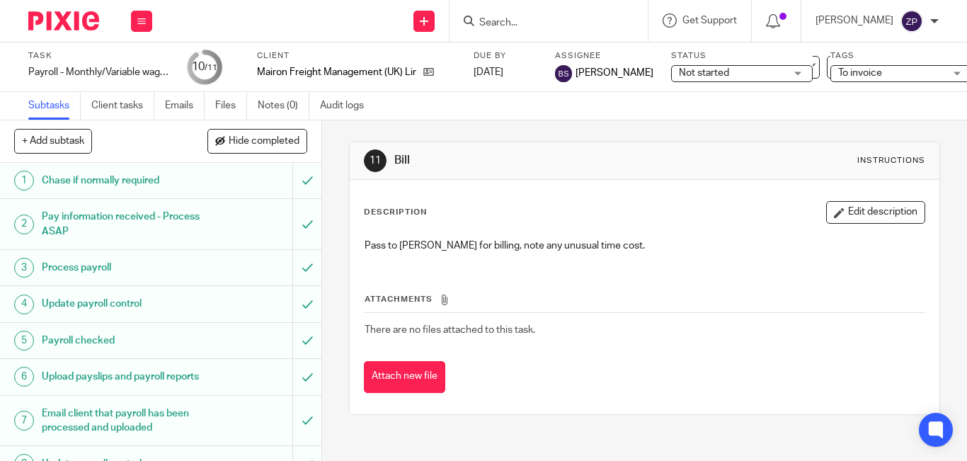
click at [76, 18] on img at bounding box center [63, 20] width 71 height 19
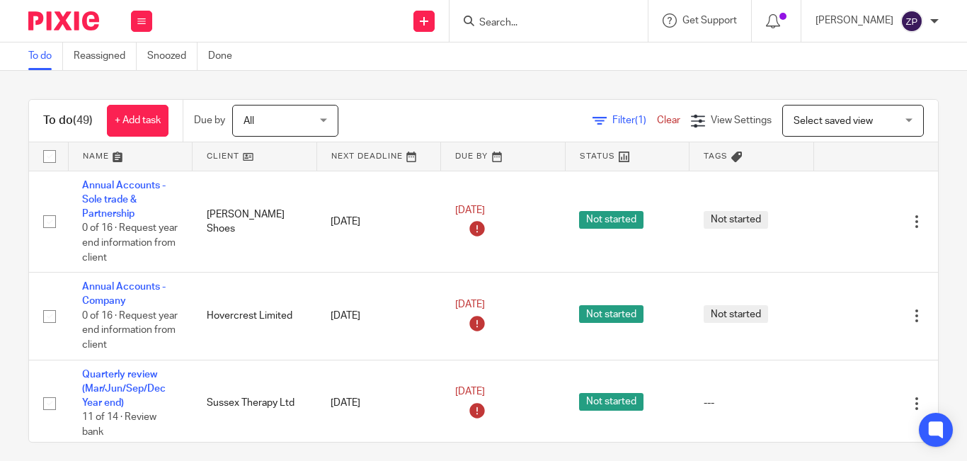
click at [420, 109] on div "Filter (1) Clear View Settings View Settings (1) Filters Clear Save Manage save…" at bounding box center [650, 121] width 575 height 32
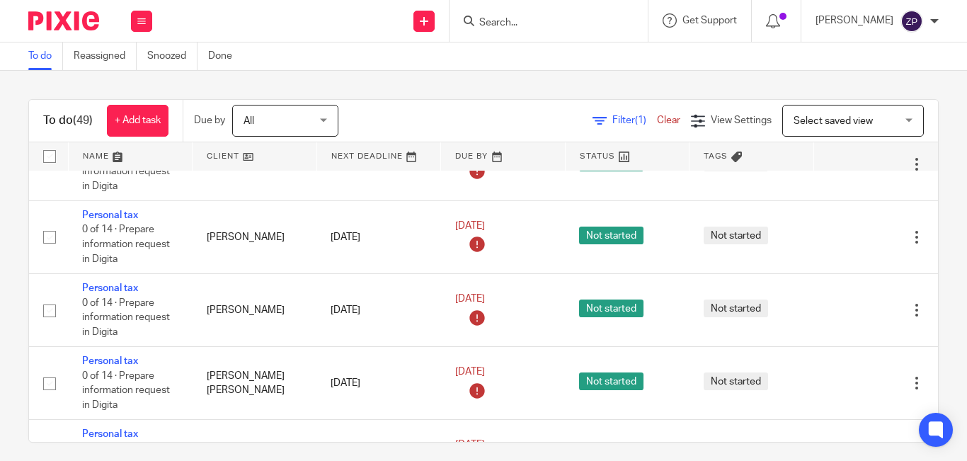
scroll to position [2668, 0]
